Goal: Task Accomplishment & Management: Complete application form

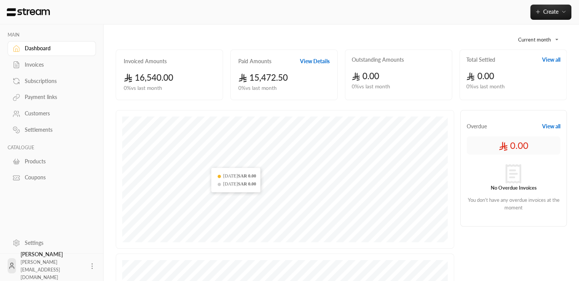
scroll to position [35, 0]
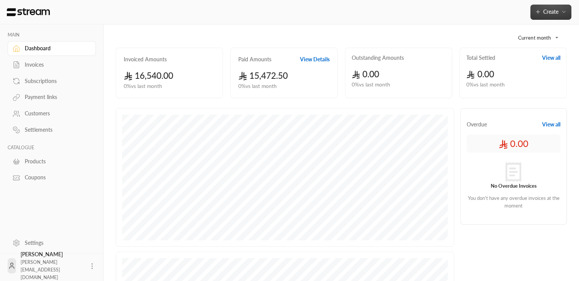
click at [544, 12] on span "Create" at bounding box center [551, 11] width 15 height 6
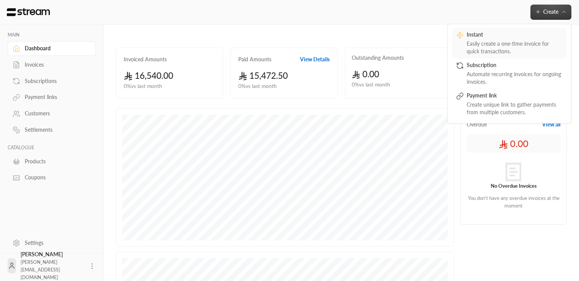
click at [498, 42] on div "Easily create a one-time invoice for quick transactions." at bounding box center [515, 47] width 96 height 15
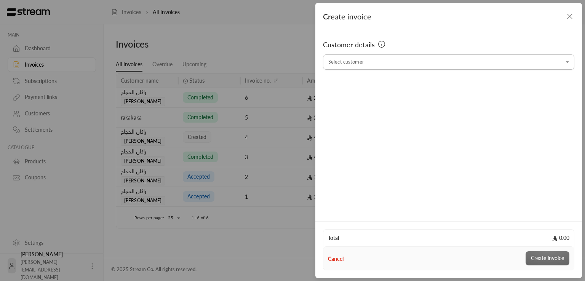
click at [353, 58] on input "Select customer" at bounding box center [448, 62] width 251 height 13
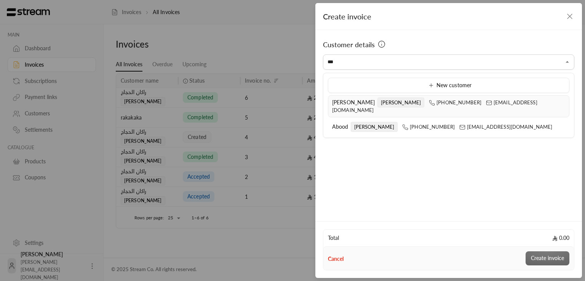
click at [342, 104] on span "[PERSON_NAME]" at bounding box center [353, 102] width 43 height 6
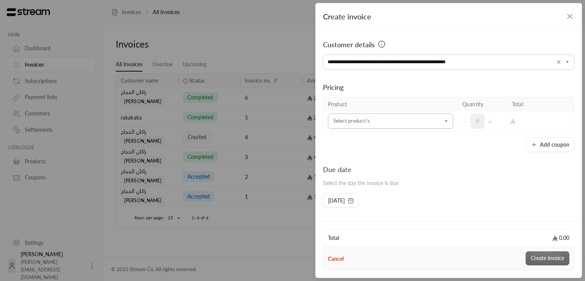
type input "**********"
click at [341, 125] on input "Select customer" at bounding box center [390, 121] width 125 height 13
click at [361, 173] on div "Monitor" at bounding box center [388, 173] width 103 height 8
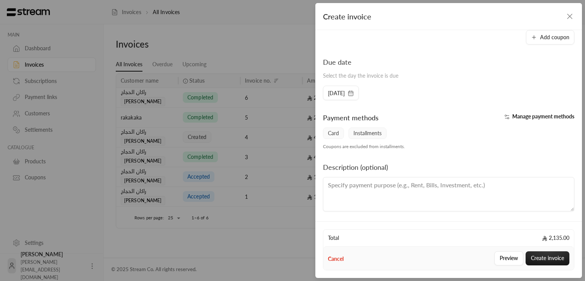
scroll to position [128, 0]
click at [486, 188] on textarea at bounding box center [448, 193] width 251 height 34
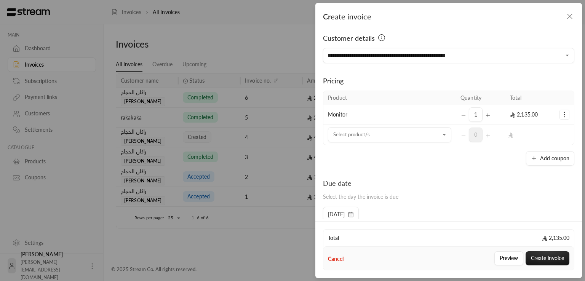
scroll to position [3, 0]
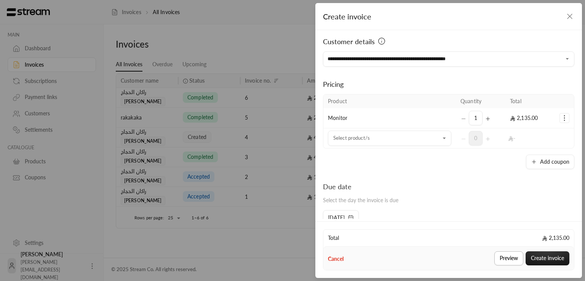
type textarea "NO desc"
click at [510, 256] on button "Preview" at bounding box center [508, 258] width 29 height 14
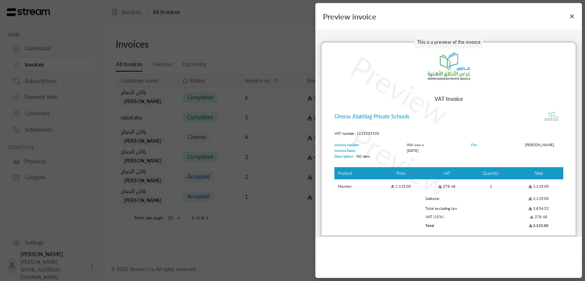
click at [468, 247] on div "Preview invoice This is a preview of the invoice Preview Preview VAT Invoice Gh…" at bounding box center [448, 140] width 267 height 275
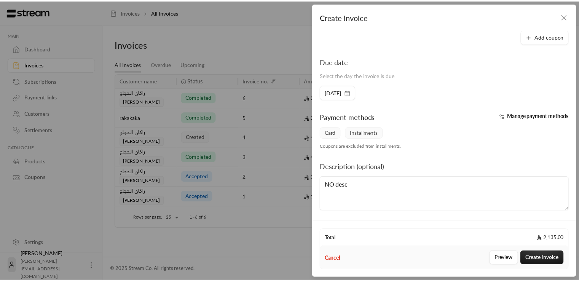
scroll to position [128, 0]
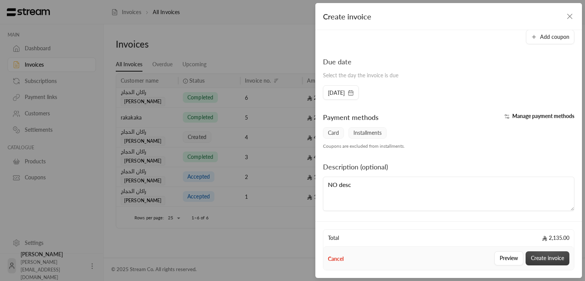
click at [553, 261] on button "Create invoice" at bounding box center [548, 258] width 44 height 14
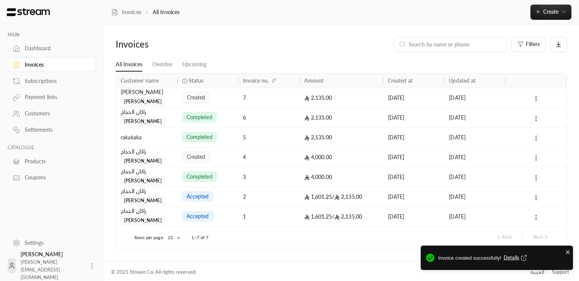
click at [513, 256] on span "Details" at bounding box center [516, 258] width 25 height 8
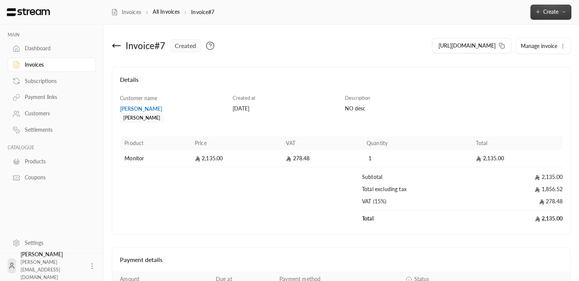
click at [559, 5] on button "Create" at bounding box center [551, 12] width 41 height 15
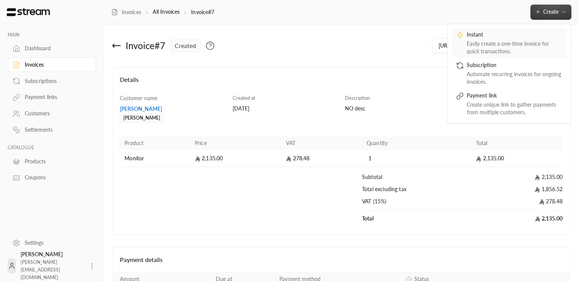
click at [498, 37] on div "Instant" at bounding box center [515, 35] width 96 height 9
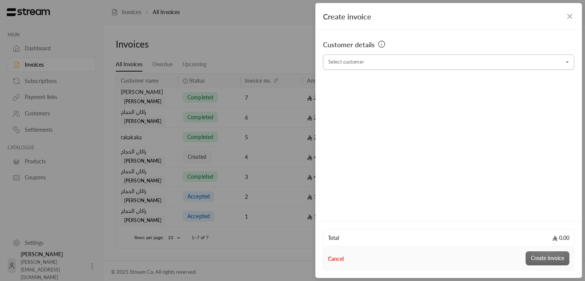
click at [371, 66] on input "Select customer" at bounding box center [448, 62] width 251 height 13
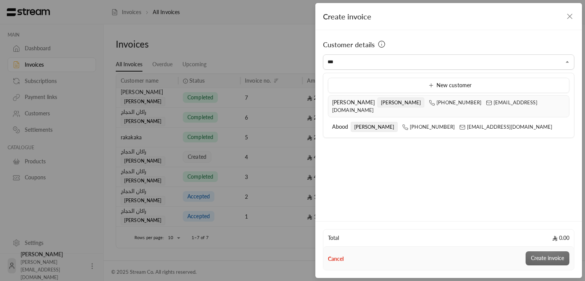
click at [344, 102] on span "[PERSON_NAME]" at bounding box center [353, 102] width 43 height 6
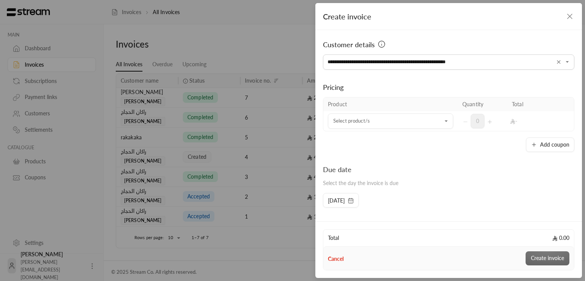
type input "**********"
click at [333, 146] on div "Add coupon" at bounding box center [448, 144] width 251 height 14
click at [356, 124] on input "Select customer" at bounding box center [390, 121] width 125 height 13
click at [370, 90] on div "Pricing" at bounding box center [448, 87] width 251 height 11
click at [355, 54] on div "Customer details" at bounding box center [448, 46] width 251 height 15
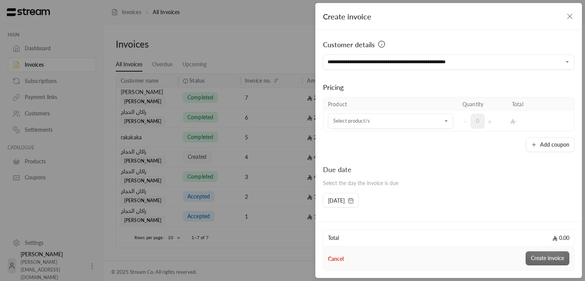
click at [289, 37] on div "**********" at bounding box center [292, 140] width 585 height 281
click at [267, 32] on div "**********" at bounding box center [292, 140] width 585 height 281
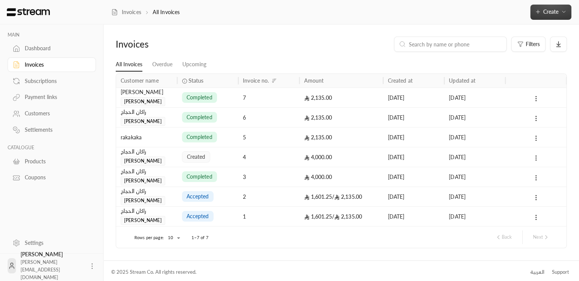
click at [544, 5] on button "Create" at bounding box center [551, 12] width 41 height 15
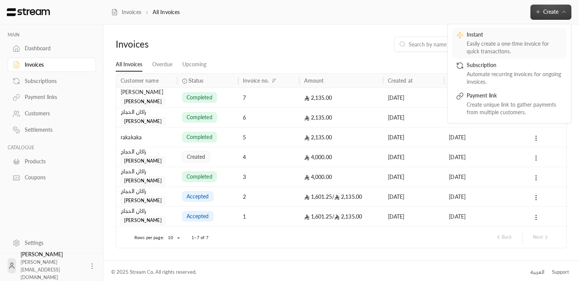
click at [483, 42] on div "Easily create a one-time invoice for quick transactions." at bounding box center [515, 47] width 96 height 15
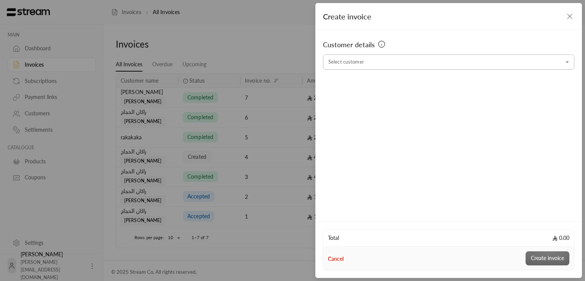
click at [372, 59] on input "Select customer" at bounding box center [448, 62] width 251 height 13
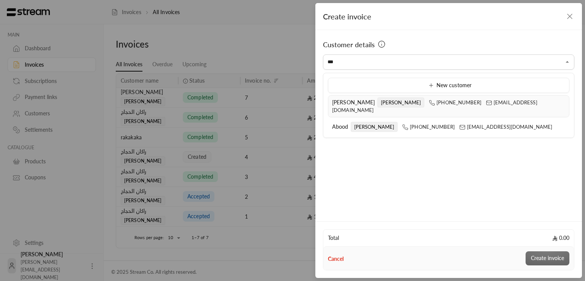
click at [338, 99] on span "[PERSON_NAME]" at bounding box center [353, 102] width 43 height 6
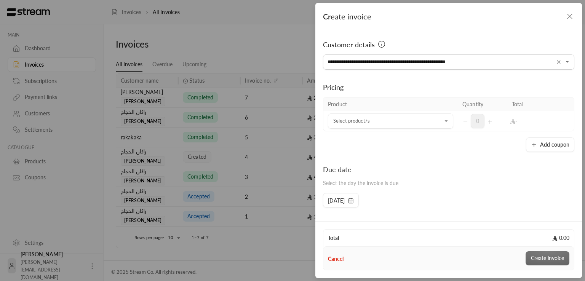
type input "**********"
click at [489, 83] on div "Pricing" at bounding box center [448, 87] width 251 height 11
click at [371, 127] on input "Select customer" at bounding box center [390, 121] width 125 height 13
click at [358, 188] on div "Testing" at bounding box center [388, 190] width 103 height 8
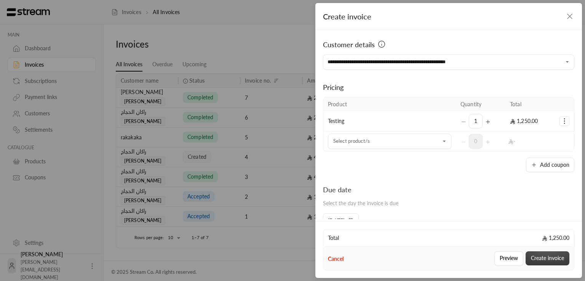
click at [556, 259] on button "Create invoice" at bounding box center [548, 258] width 44 height 14
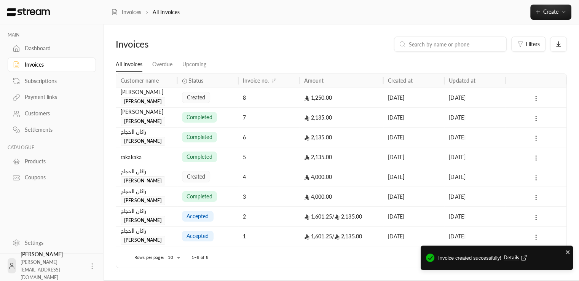
click at [510, 258] on span "Details" at bounding box center [516, 258] width 25 height 8
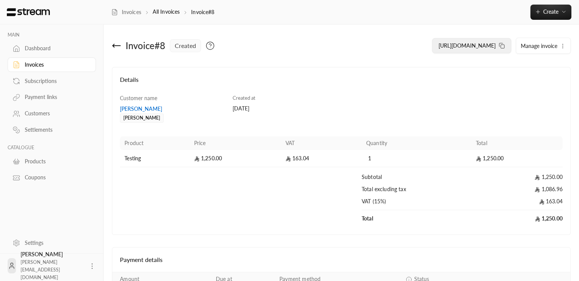
click at [451, 45] on span "[URL][DOMAIN_NAME]" at bounding box center [467, 45] width 57 height 6
click at [500, 45] on icon at bounding box center [502, 46] width 6 height 6
